Goal: Task Accomplishment & Management: Manage account settings

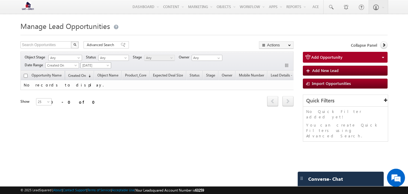
click at [93, 66] on span "[DATE]" at bounding box center [95, 65] width 29 height 5
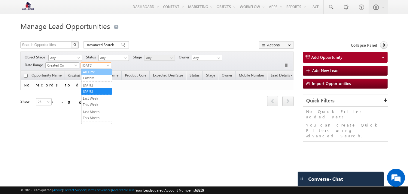
click at [92, 72] on link "All Time" at bounding box center [97, 71] width 30 height 5
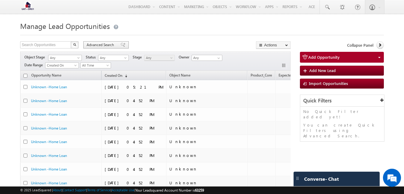
click at [97, 44] on span "Advanced Search" at bounding box center [101, 44] width 29 height 5
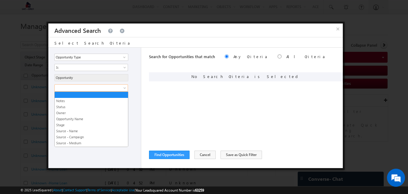
click at [125, 88] on span at bounding box center [125, 89] width 5 height 5
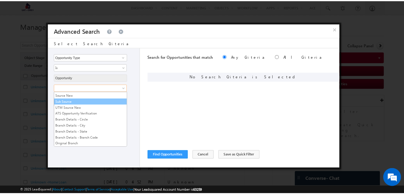
scroll to position [1491, 0]
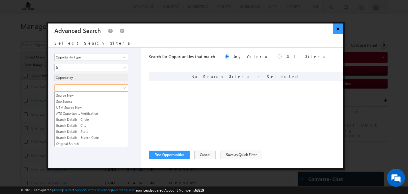
click at [342, 29] on button "×" at bounding box center [338, 28] width 10 height 11
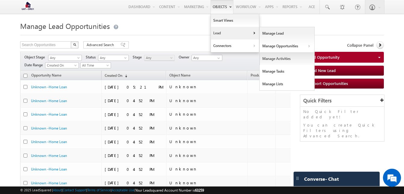
click at [269, 59] on link "Manage Activities" at bounding box center [287, 58] width 55 height 13
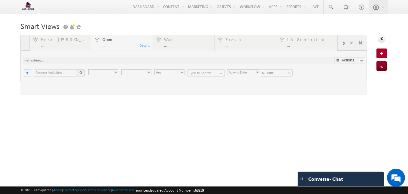
type input "Any Owner"
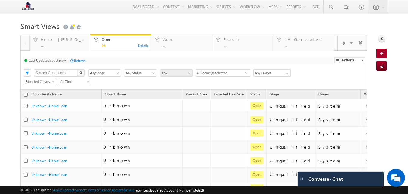
click at [342, 44] on span at bounding box center [344, 43] width 4 height 5
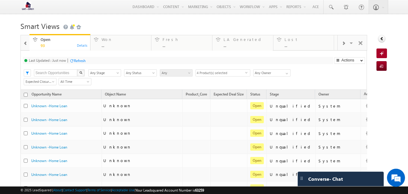
click at [342, 44] on span at bounding box center [344, 43] width 4 height 5
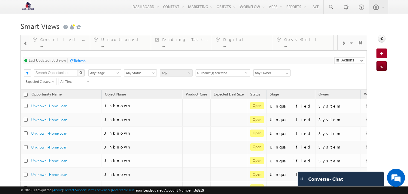
click at [342, 44] on span at bounding box center [344, 43] width 4 height 5
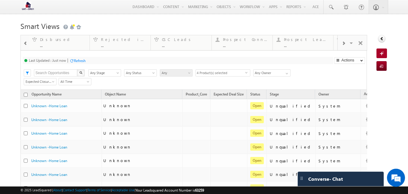
click at [342, 44] on span at bounding box center [344, 43] width 4 height 5
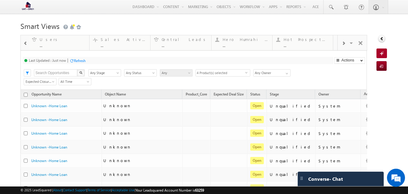
click at [342, 44] on span at bounding box center [344, 43] width 4 height 5
click at [349, 44] on span at bounding box center [352, 44] width 6 height 13
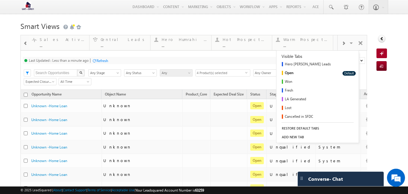
click at [299, 24] on h1 "Smart Views Getting Started" at bounding box center [204, 26] width 368 height 12
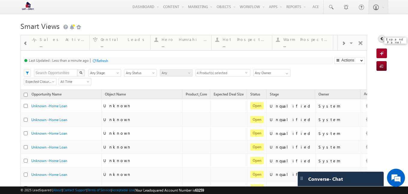
click at [380, 39] on icon at bounding box center [382, 38] width 4 height 4
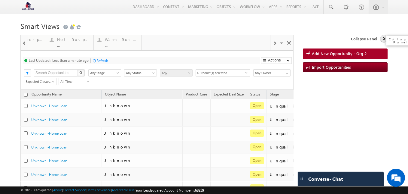
click at [382, 39] on icon at bounding box center [384, 38] width 4 height 4
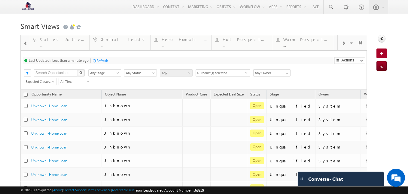
click at [27, 6] on img at bounding box center [27, 7] width 15 height 11
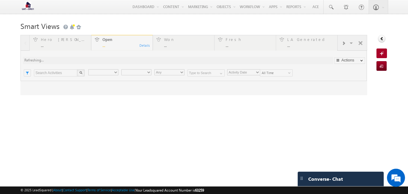
type input "Any Owner"
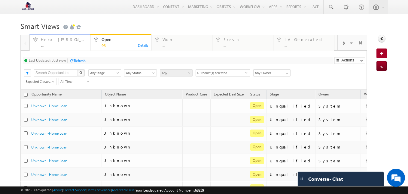
click at [46, 41] on div "Hero Humrahi Leads" at bounding box center [64, 39] width 46 height 5
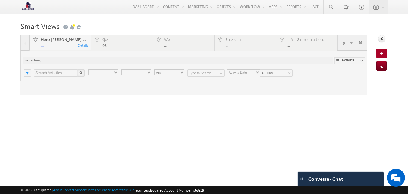
type input "Any Owner"
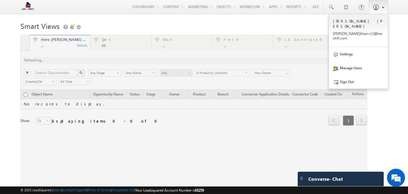
click at [380, 6] on span at bounding box center [382, 7] width 4 height 5
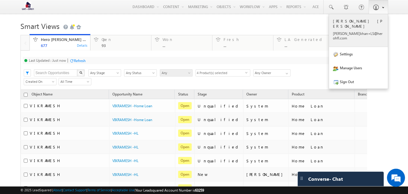
click at [359, 31] on p "mohd. khan+ LS@he rohfl .com" at bounding box center [358, 35] width 51 height 9
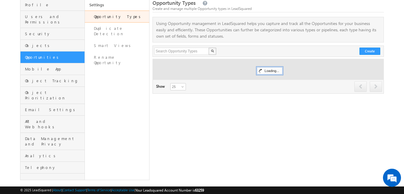
scroll to position [42, 0]
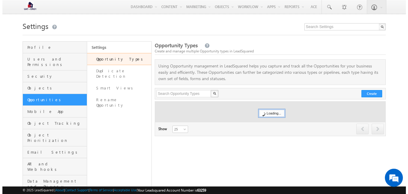
scroll to position [42, 0]
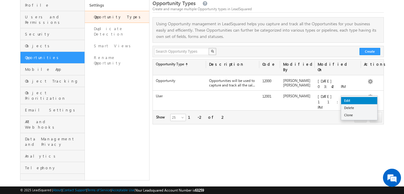
click at [365, 99] on link "Edit" at bounding box center [359, 100] width 36 height 7
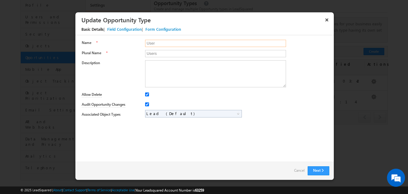
scroll to position [0, 0]
click at [129, 29] on div "Field Configuration" at bounding box center [124, 28] width 35 height 5
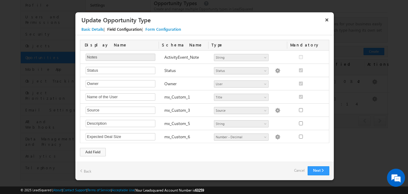
click at [157, 29] on div "Form Configuration" at bounding box center [164, 28] width 36 height 5
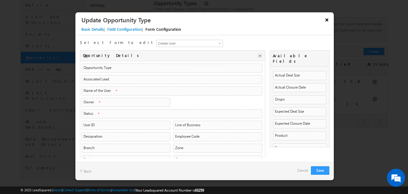
click at [328, 19] on button "×" at bounding box center [327, 19] width 10 height 11
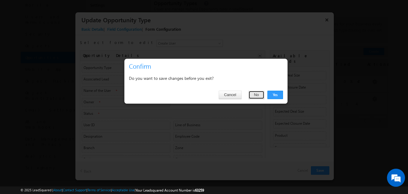
click at [257, 94] on button "No" at bounding box center [257, 95] width 16 height 8
